Goal: Navigation & Orientation: Find specific page/section

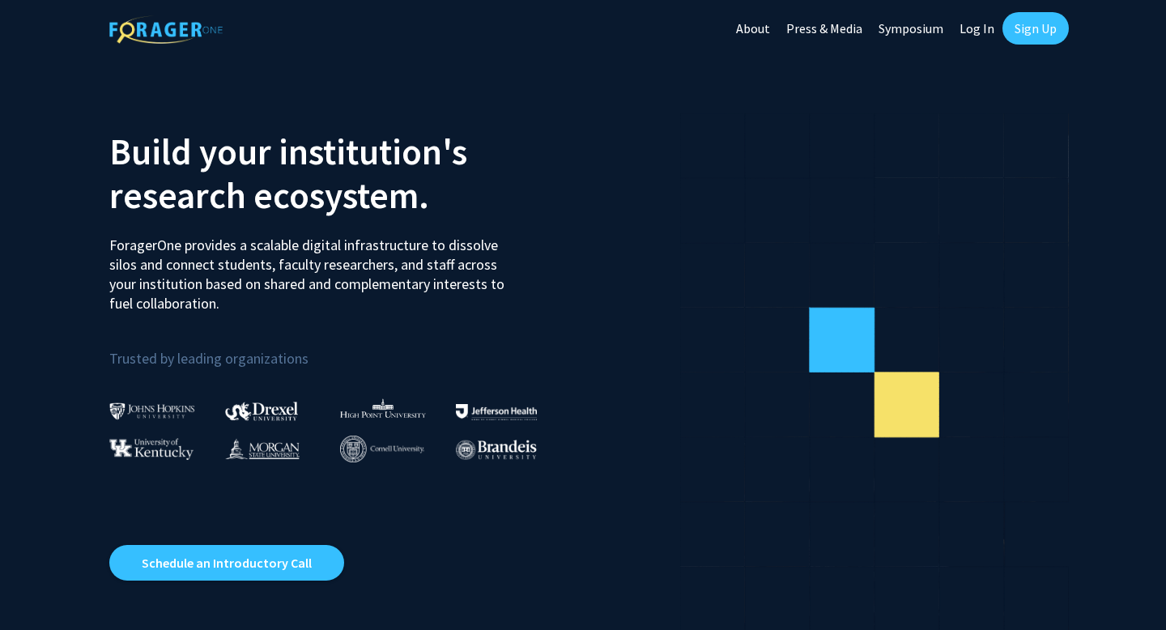
click at [983, 28] on link "Log In" at bounding box center [977, 28] width 51 height 57
select select
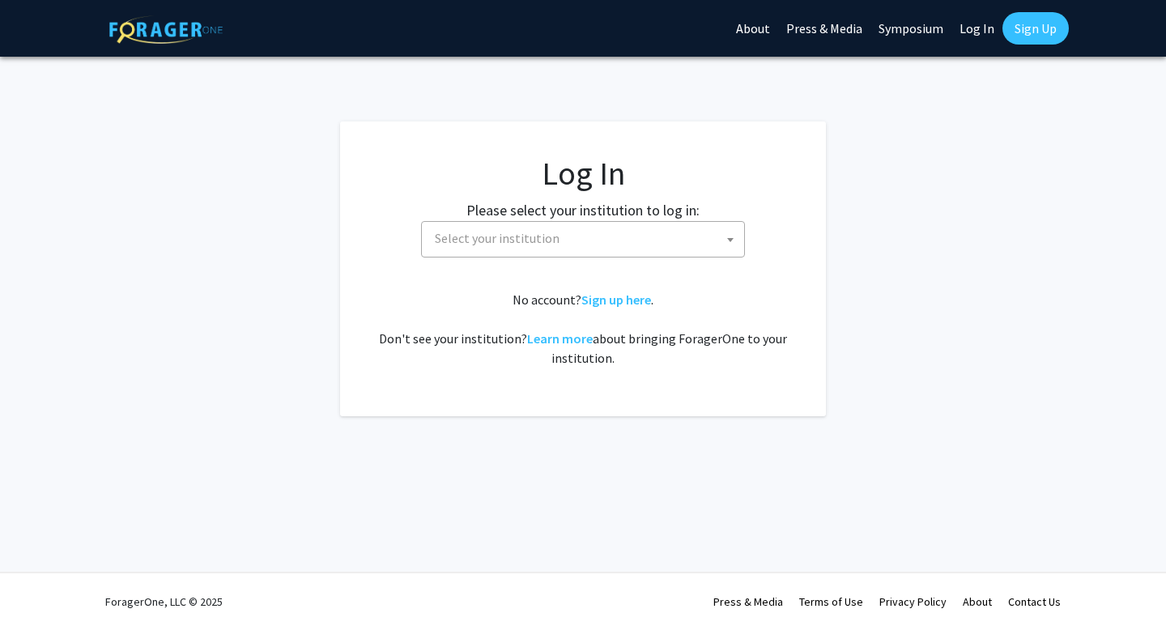
click at [574, 262] on fg-card-body "Log In Please select your institution to log in: Baylor University Brandeis Uni…" at bounding box center [583, 269] width 421 height 230
click at [568, 253] on span "Select your institution" at bounding box center [586, 238] width 316 height 33
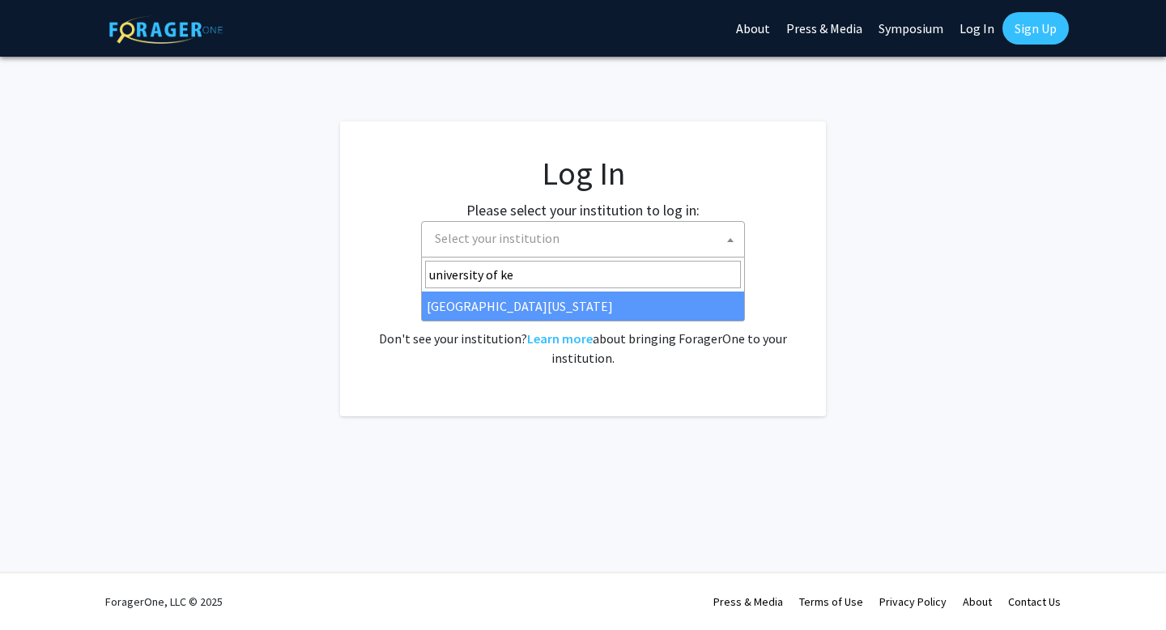
type input "university of ke"
select select "13"
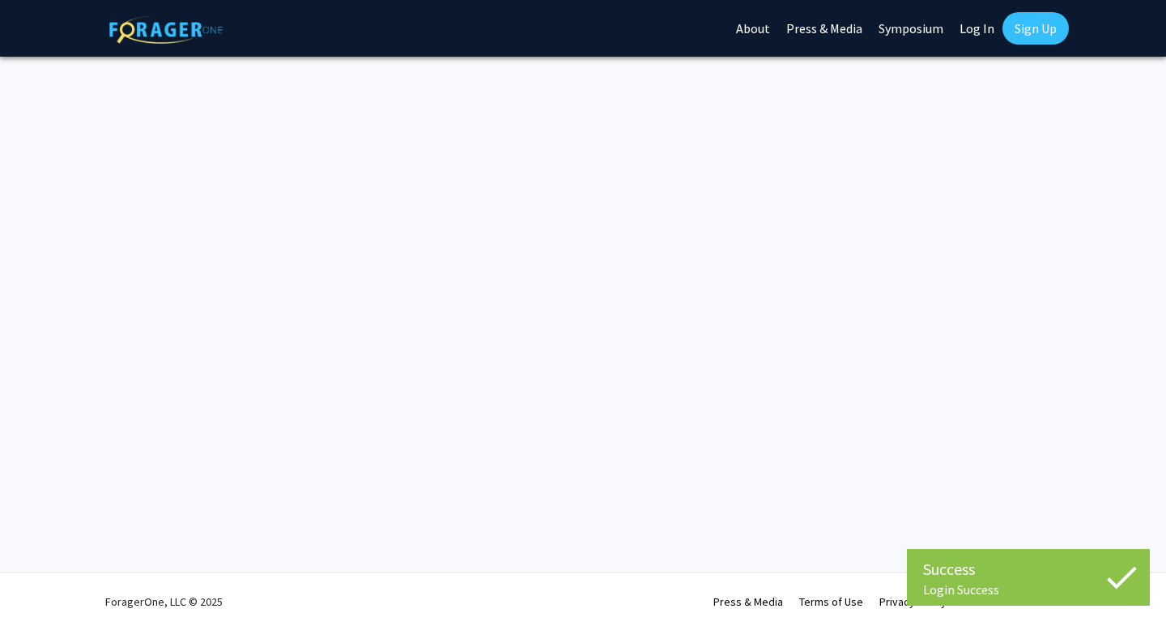
click at [974, 26] on link "Log In" at bounding box center [977, 28] width 51 height 57
click at [979, 29] on link "Log In" at bounding box center [977, 28] width 51 height 57
click at [974, 40] on link "Log In" at bounding box center [977, 28] width 51 height 57
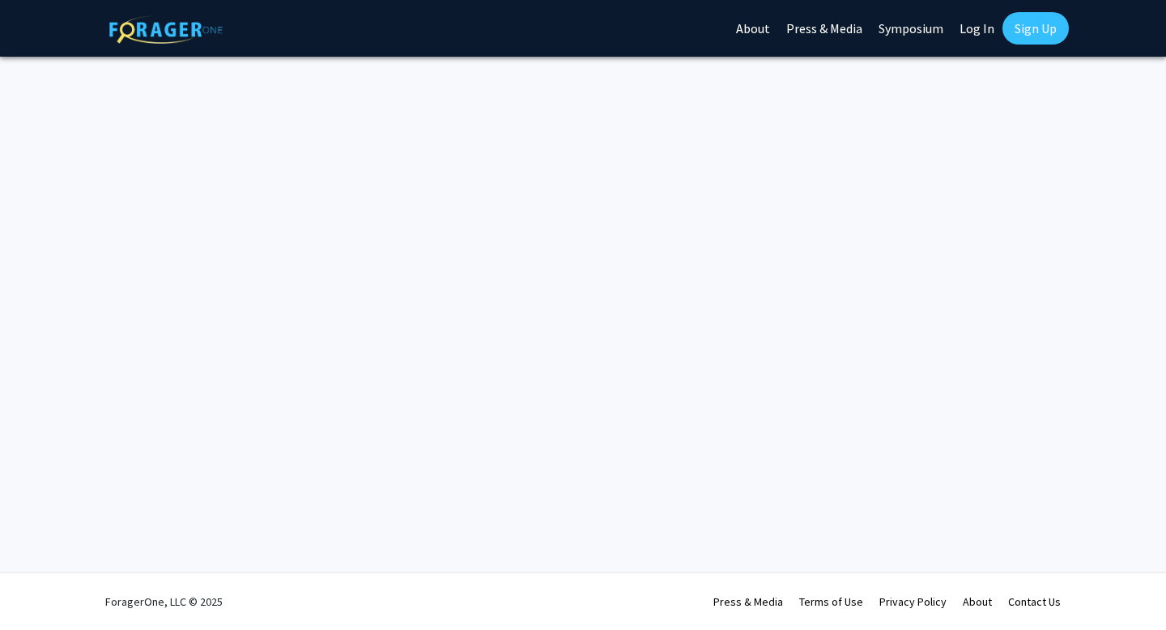
click at [963, 29] on link "Log In" at bounding box center [977, 28] width 51 height 57
click at [983, 30] on link "Log In" at bounding box center [977, 28] width 51 height 57
click at [980, 31] on link "Log In" at bounding box center [977, 28] width 51 height 57
click at [969, 27] on link "Log In" at bounding box center [977, 28] width 51 height 57
click at [969, 28] on link "Log In" at bounding box center [977, 28] width 51 height 57
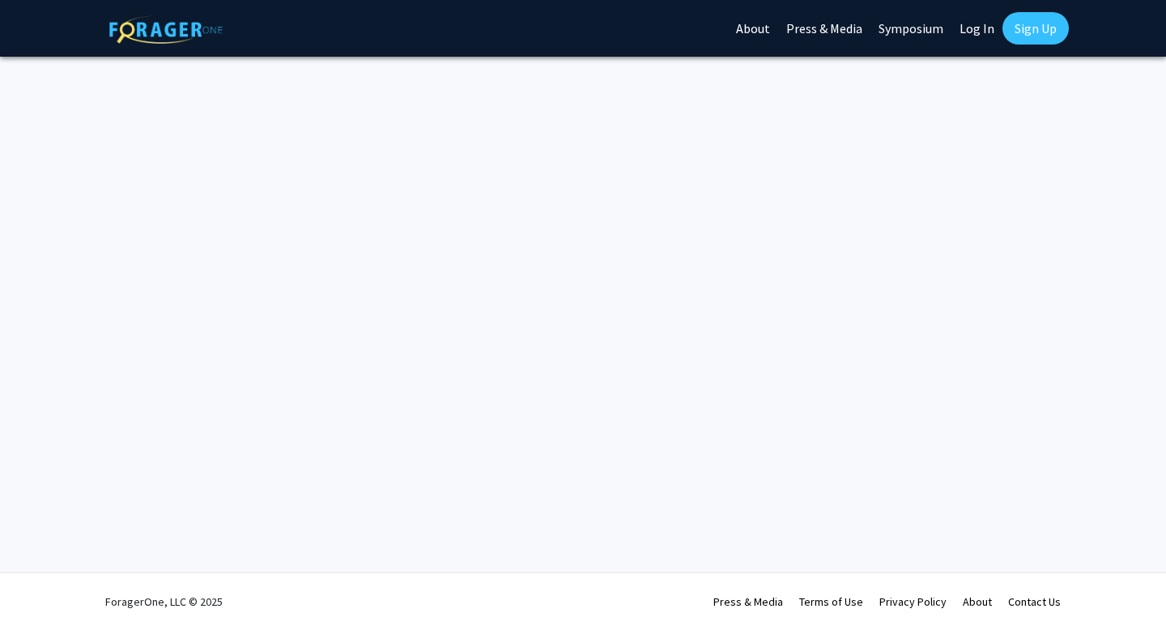
click at [968, 30] on link "Log In" at bounding box center [977, 28] width 51 height 57
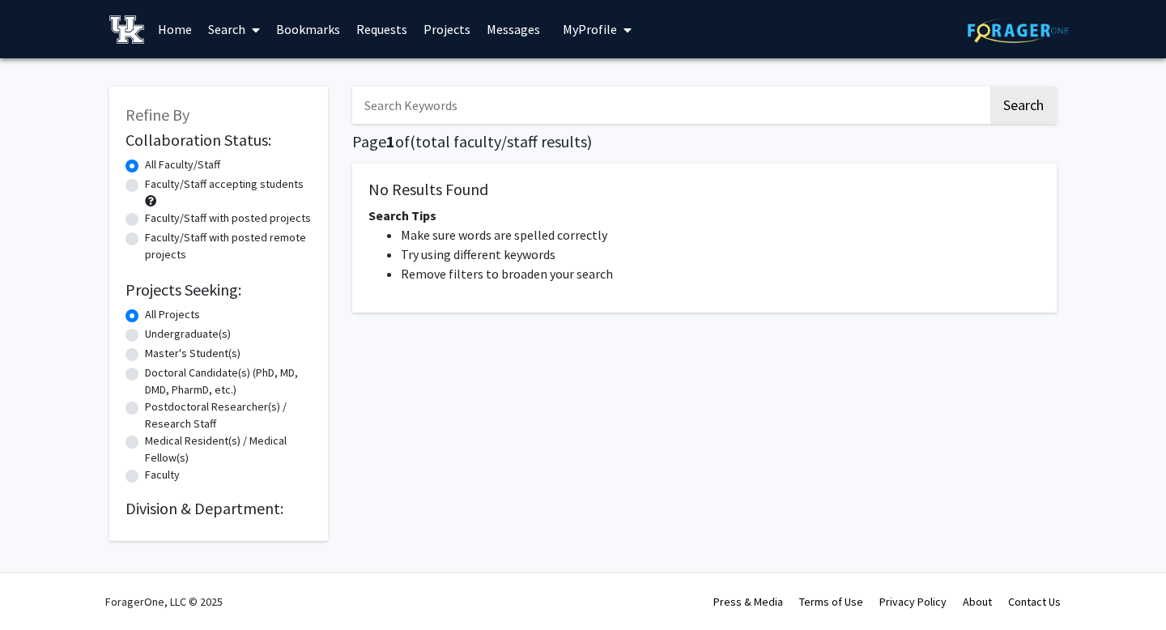
click at [388, 39] on link "Requests" at bounding box center [381, 29] width 67 height 57
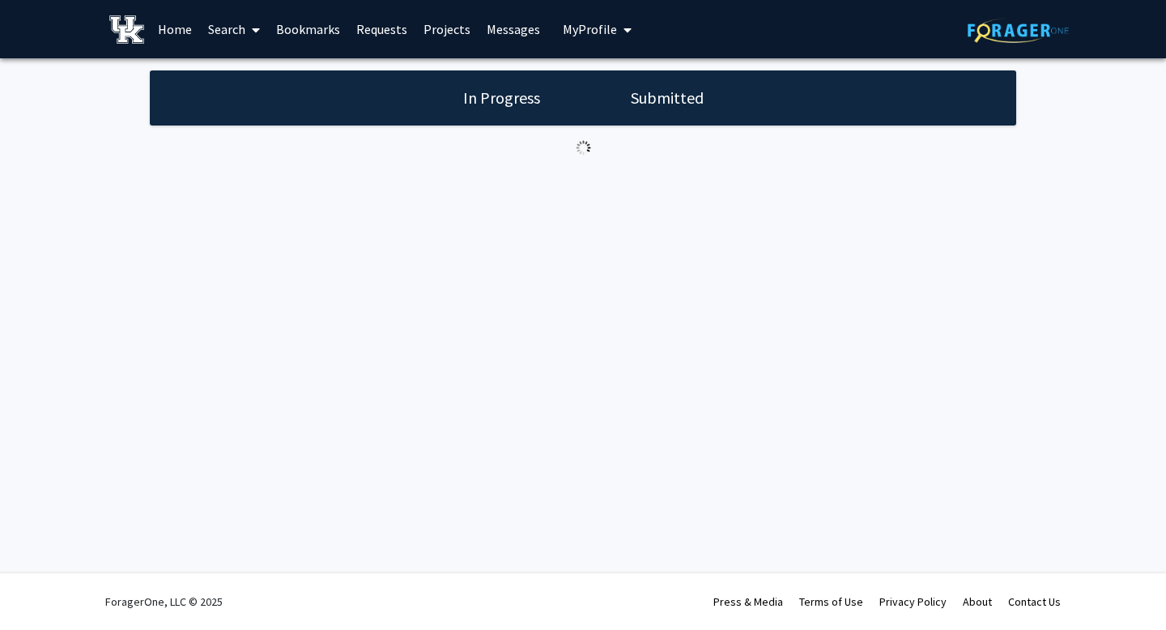
click at [618, 22] on span "My profile dropdown to access profile and logout" at bounding box center [624, 30] width 15 height 57
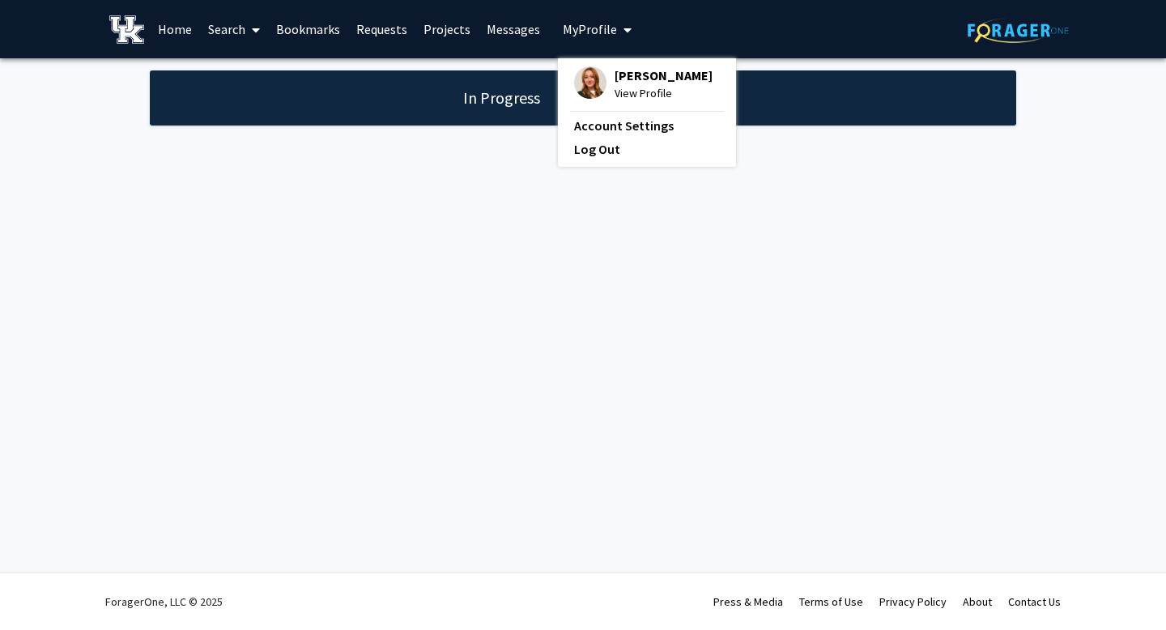
click at [621, 98] on span "View Profile" at bounding box center [664, 93] width 98 height 18
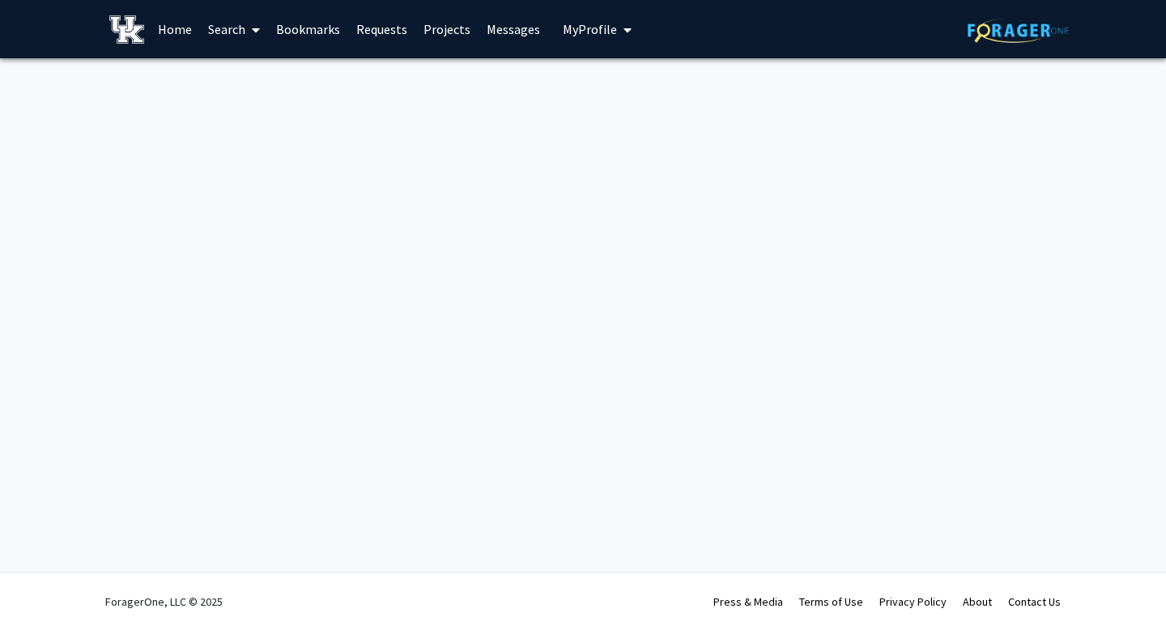
click at [591, 36] on span "My Profile" at bounding box center [590, 29] width 54 height 16
click at [615, 95] on span "View Profile" at bounding box center [664, 93] width 98 height 18
click at [517, 22] on link "Messages" at bounding box center [514, 29] width 70 height 57
